Goal: Information Seeking & Learning: Learn about a topic

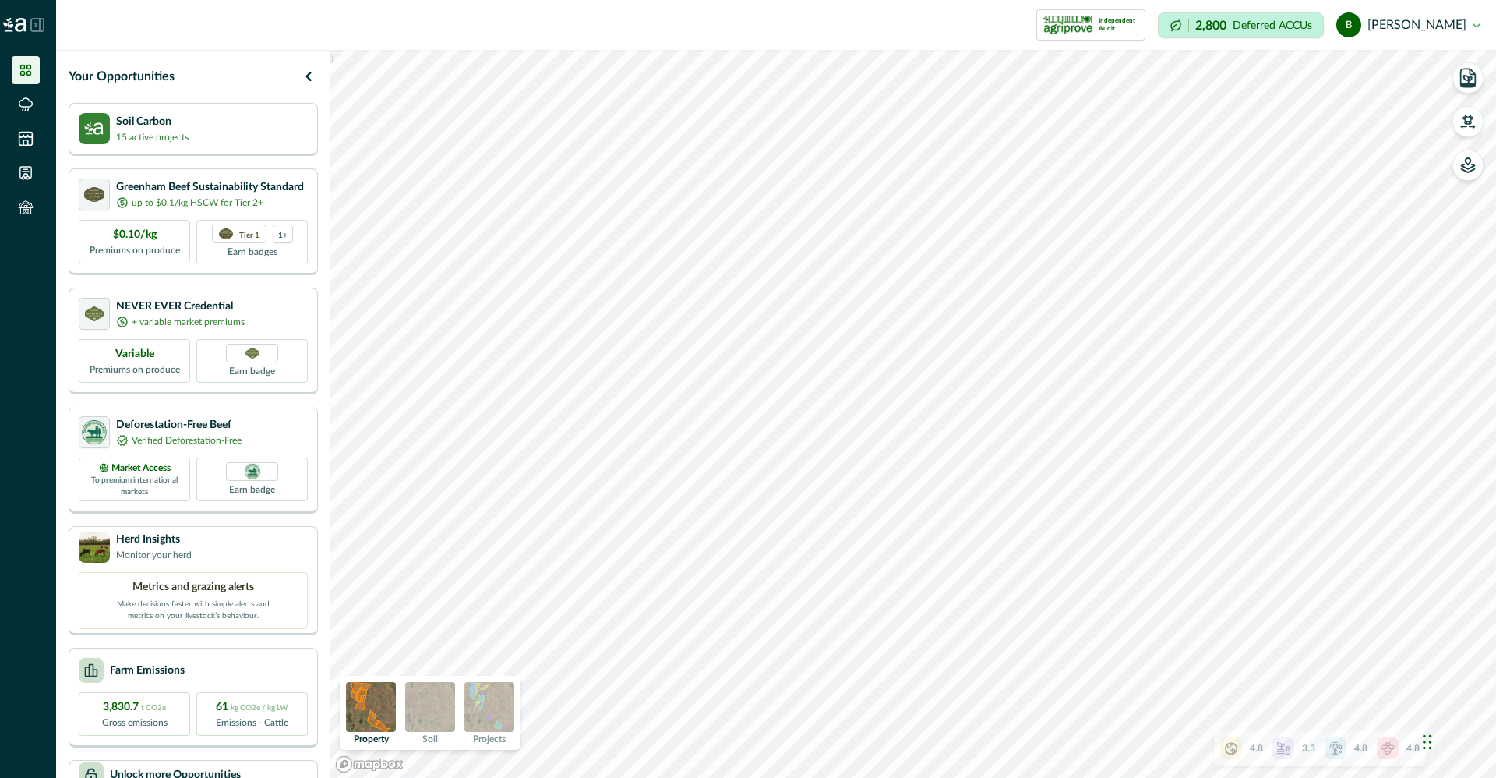
click at [197, 441] on p "Verified Deforestation-Free" at bounding box center [187, 440] width 110 height 14
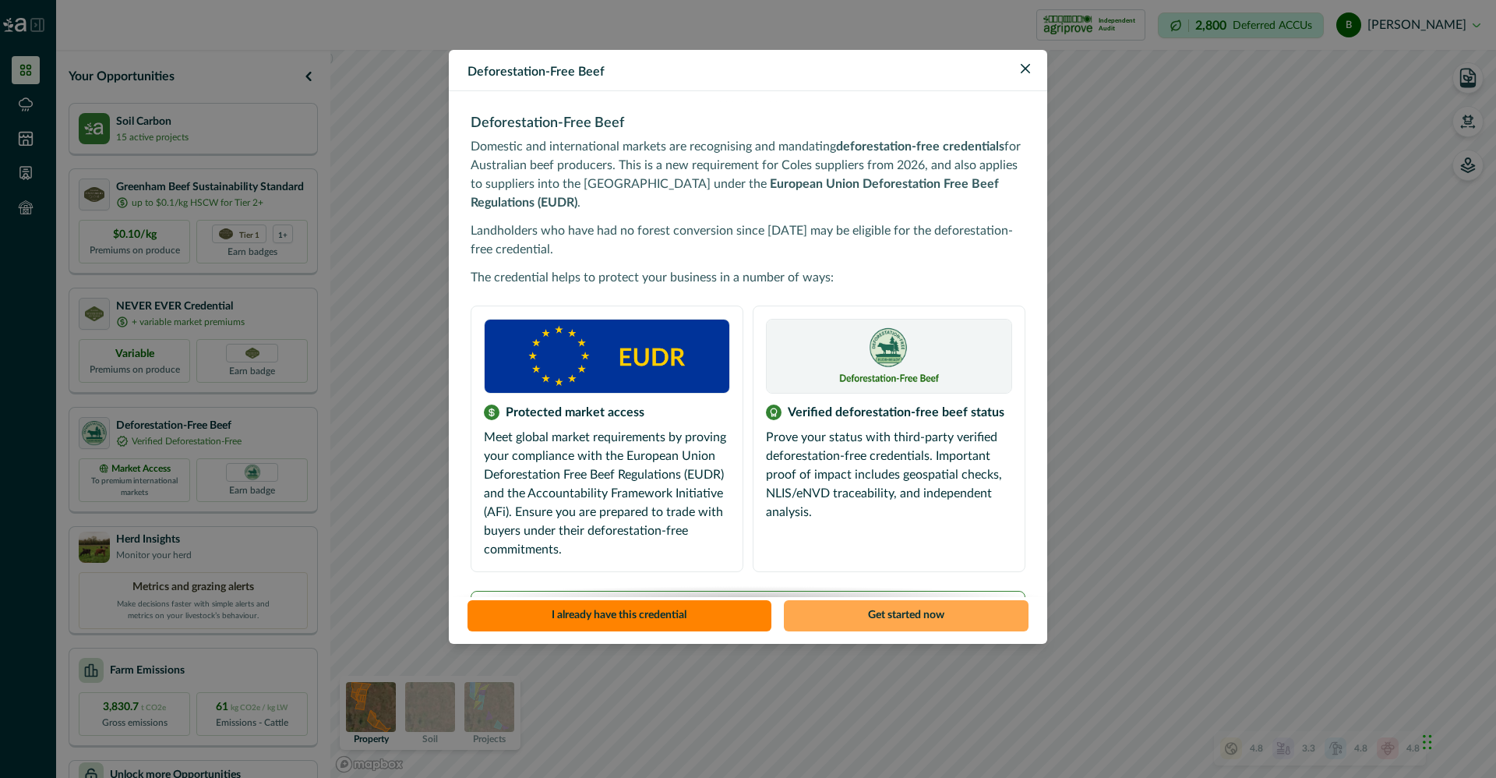
click at [859, 611] on button "Get started now" at bounding box center [906, 615] width 245 height 31
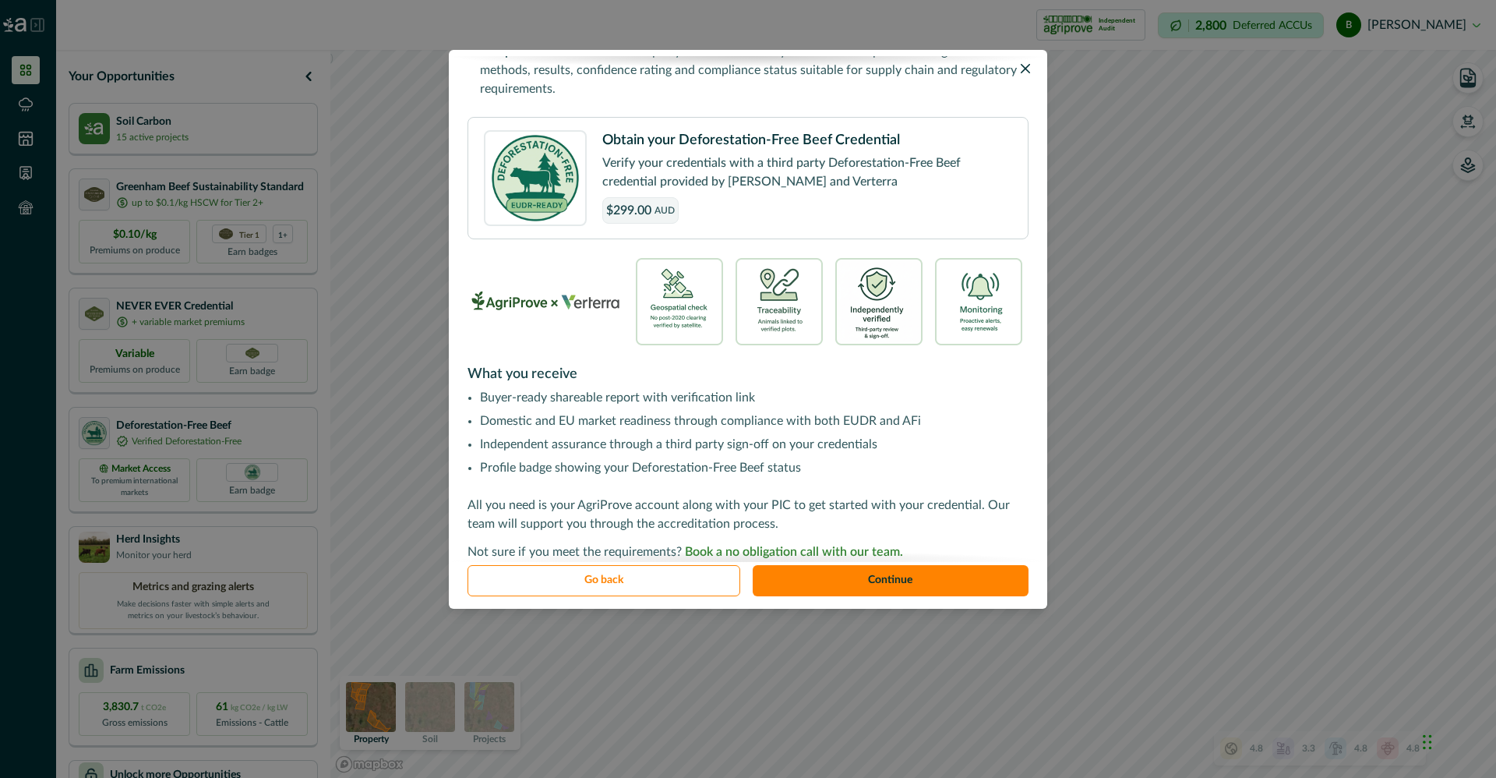
scroll to position [406, 0]
